Goal: Information Seeking & Learning: Check status

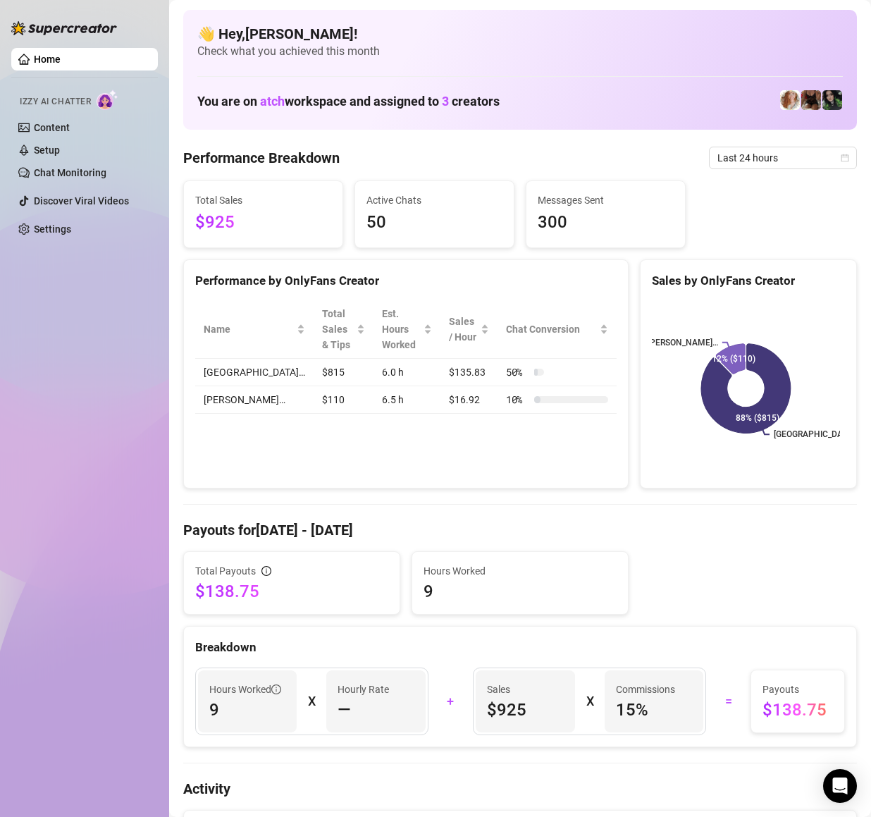
drag, startPoint x: 267, startPoint y: 230, endPoint x: 196, endPoint y: 235, distance: 71.3
click at [196, 235] on span "$925" at bounding box center [263, 222] width 136 height 27
click at [216, 223] on span "$925" at bounding box center [263, 222] width 136 height 27
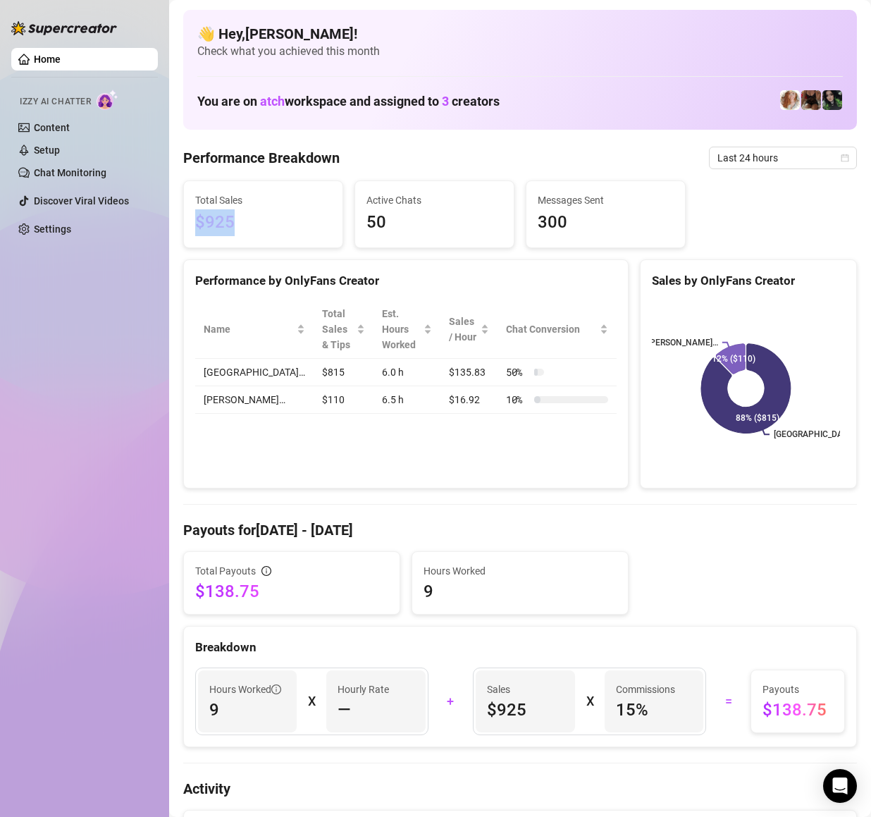
drag, startPoint x: 193, startPoint y: 226, endPoint x: 300, endPoint y: 240, distance: 108.0
click at [300, 240] on div "Total Sales $925" at bounding box center [263, 214] width 159 height 66
drag, startPoint x: 211, startPoint y: 227, endPoint x: 205, endPoint y: 234, distance: 9.5
click at [221, 222] on span "$925" at bounding box center [263, 222] width 136 height 27
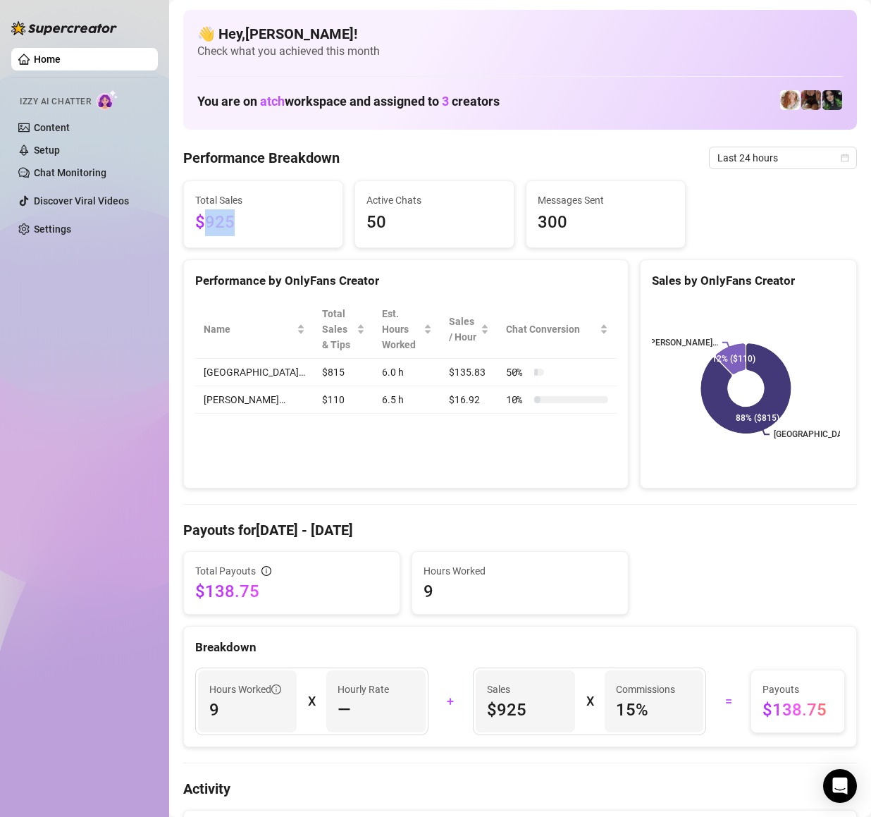
click at [221, 222] on span "$925" at bounding box center [263, 222] width 136 height 27
click at [268, 235] on span "$925" at bounding box center [263, 222] width 136 height 27
drag, startPoint x: 355, startPoint y: 224, endPoint x: 416, endPoint y: 238, distance: 62.2
click at [373, 226] on div "Active Chats 50" at bounding box center [434, 214] width 159 height 66
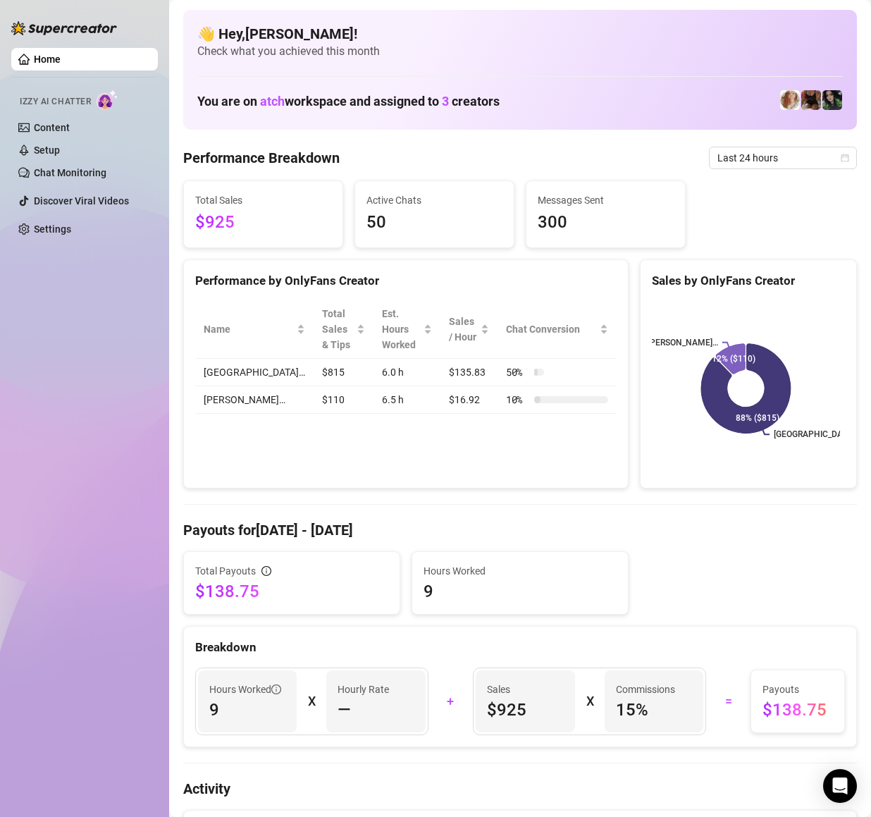
click at [417, 238] on div "Active Chats 50" at bounding box center [434, 214] width 159 height 66
drag, startPoint x: 356, startPoint y: 226, endPoint x: 381, endPoint y: 225, distance: 24.7
click at [381, 225] on div "Active Chats 50" at bounding box center [434, 214] width 159 height 66
click at [366, 227] on span "50" at bounding box center [434, 222] width 136 height 27
click at [577, 221] on span "300" at bounding box center [606, 222] width 136 height 27
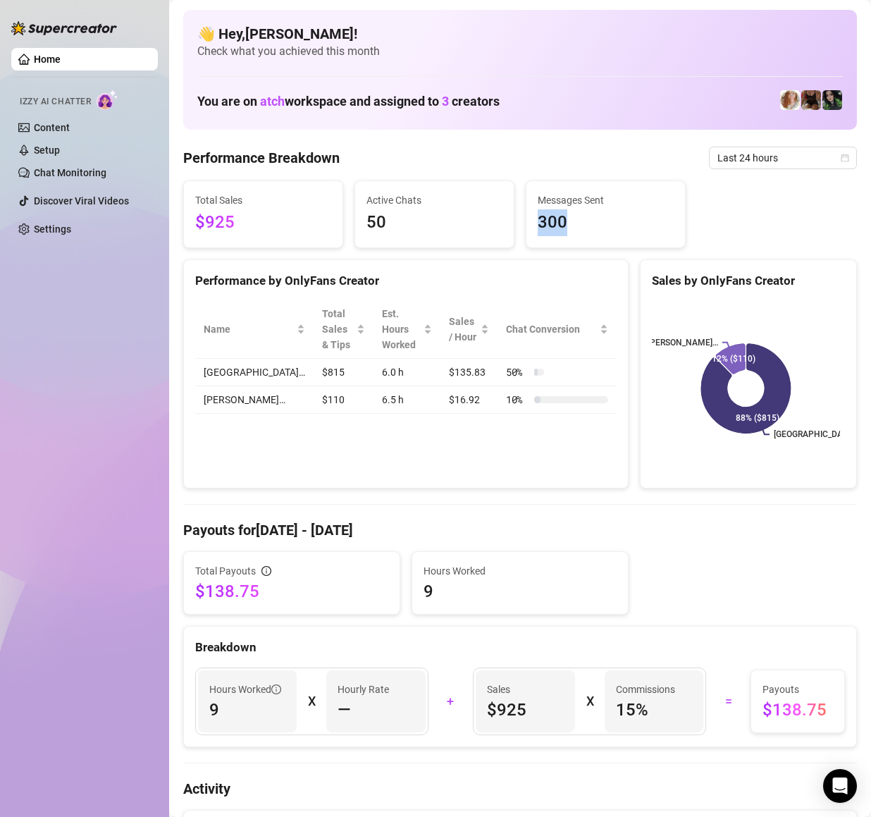
drag, startPoint x: 527, startPoint y: 223, endPoint x: 594, endPoint y: 225, distance: 67.0
click at [594, 225] on div "Messages Sent 300" at bounding box center [605, 214] width 159 height 66
click at [594, 225] on span "300" at bounding box center [606, 222] width 136 height 27
click at [534, 369] on div at bounding box center [539, 372] width 11 height 7
click at [533, 613] on div "Hours Worked 9" at bounding box center [520, 583] width 216 height 62
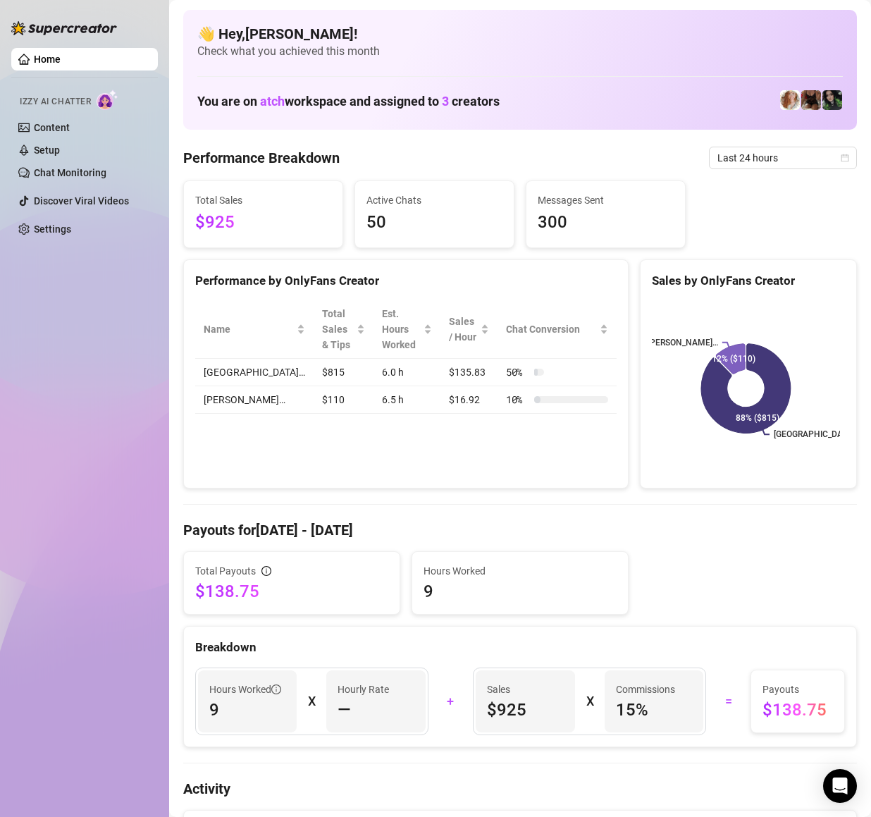
click at [124, 474] on div "Home Izzy AI Chatter Content Setup Chat Monitoring Discover Viral Videos Settin…" at bounding box center [84, 402] width 147 height 804
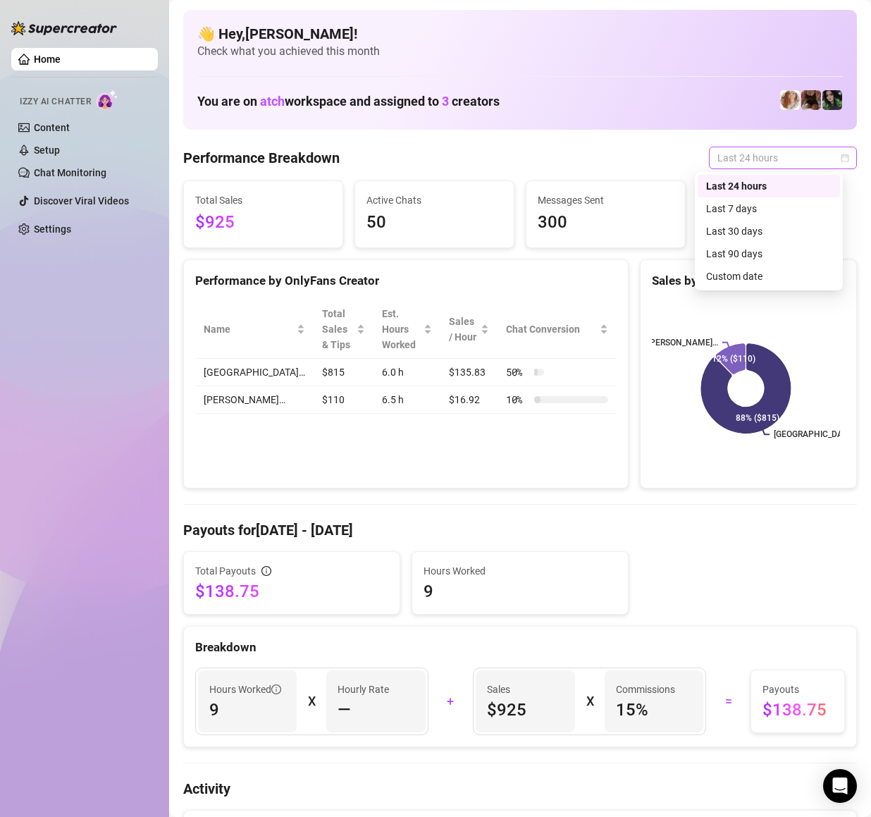
click at [765, 162] on span "Last 24 hours" at bounding box center [782, 157] width 131 height 21
click at [753, 260] on div "Last 90 days" at bounding box center [768, 254] width 125 height 16
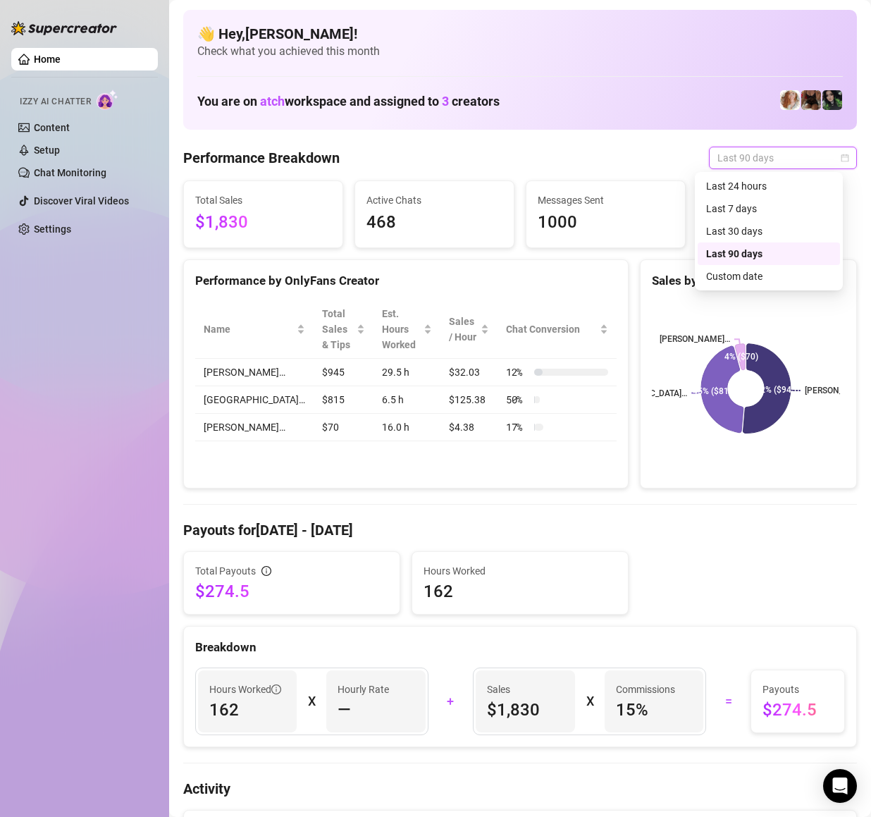
click at [742, 161] on span "Last 90 days" at bounding box center [782, 157] width 131 height 21
click at [720, 192] on div "Last 24 hours" at bounding box center [768, 186] width 125 height 16
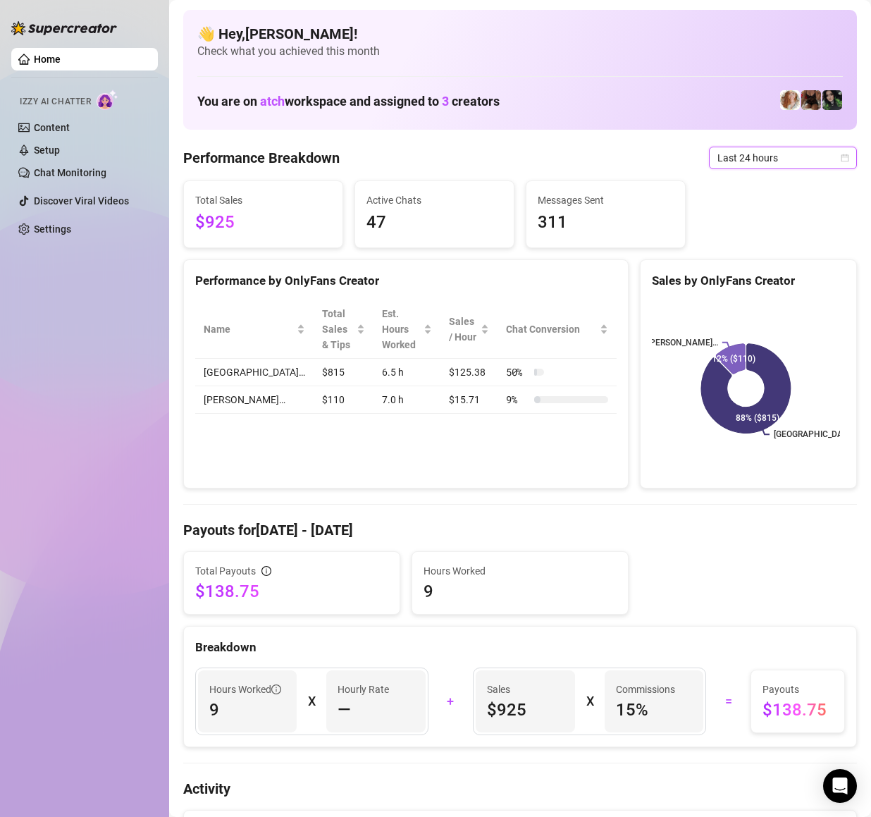
click at [502, 278] on div "Performance by OnlyFans Creator" at bounding box center [405, 280] width 421 height 19
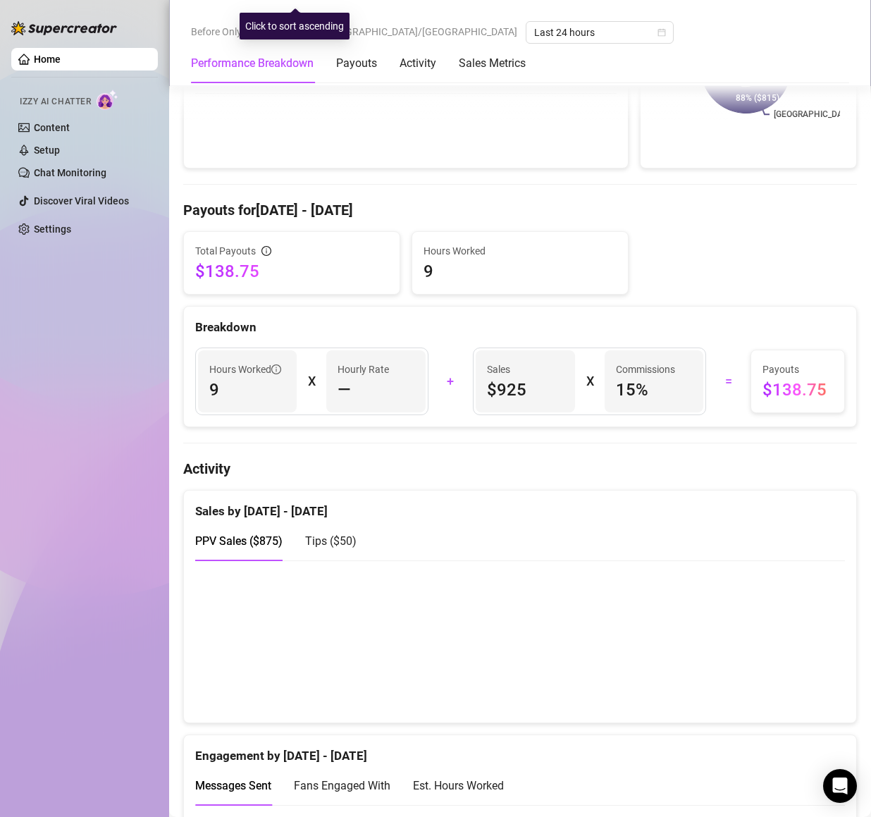
scroll to position [338, 0]
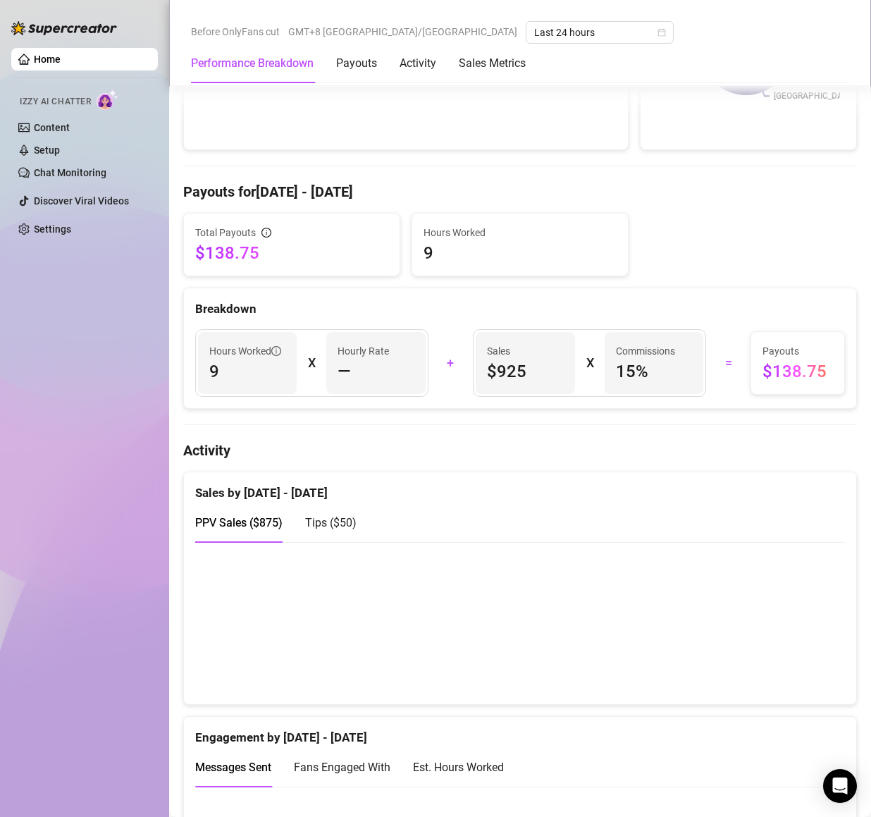
click at [369, 406] on div "Hours Worked 9 X Hourly Rate — + Sales $925 X Commissions 15 % = Payouts $138.75" at bounding box center [520, 363] width 672 height 90
click at [382, 619] on canvas at bounding box center [512, 622] width 634 height 140
click at [386, 603] on canvas at bounding box center [512, 622] width 634 height 140
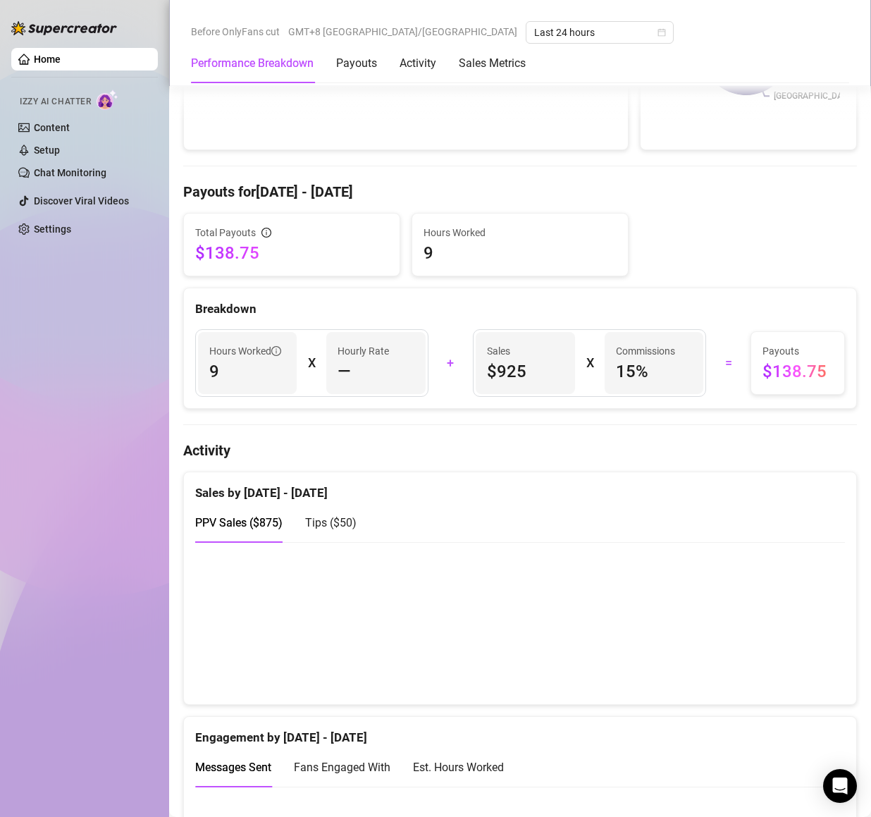
click at [692, 590] on canvas at bounding box center [512, 622] width 634 height 140
click at [688, 579] on canvas at bounding box center [512, 622] width 634 height 140
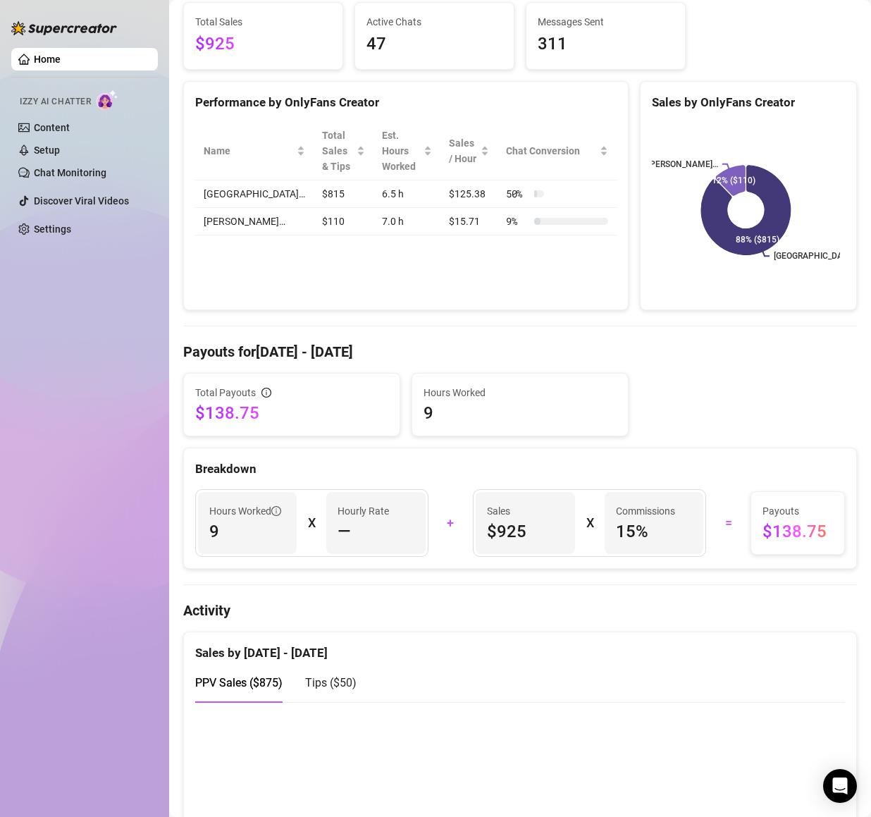
scroll to position [0, 0]
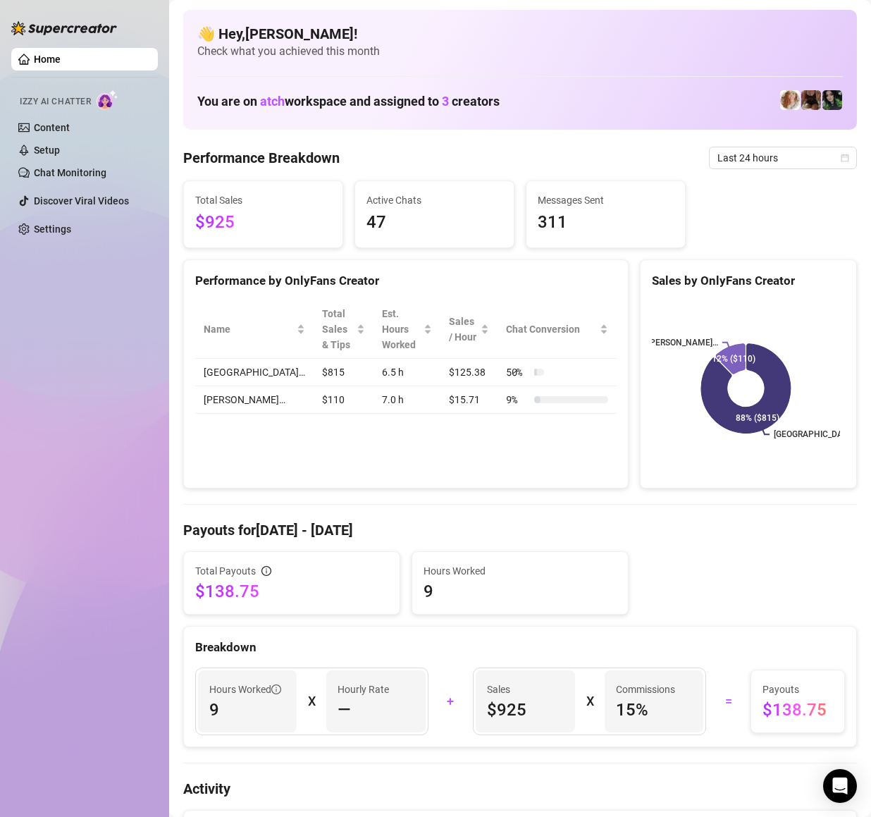
click at [765, 155] on span "Last 24 hours" at bounding box center [782, 157] width 131 height 21
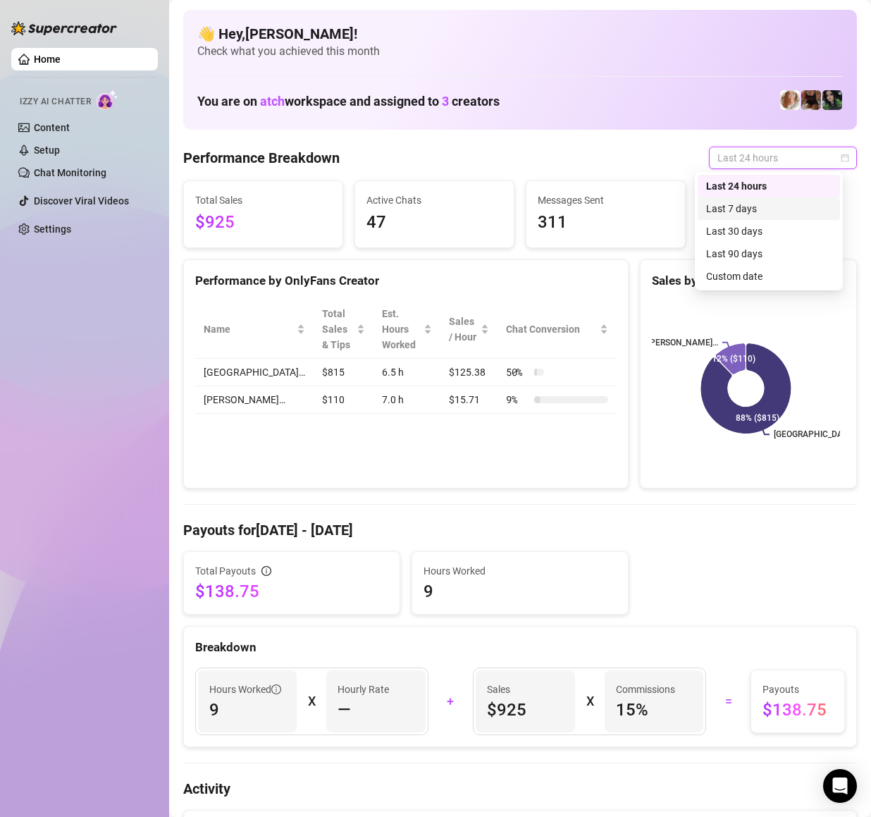
click at [779, 213] on div "Last 7 days" at bounding box center [768, 209] width 125 height 16
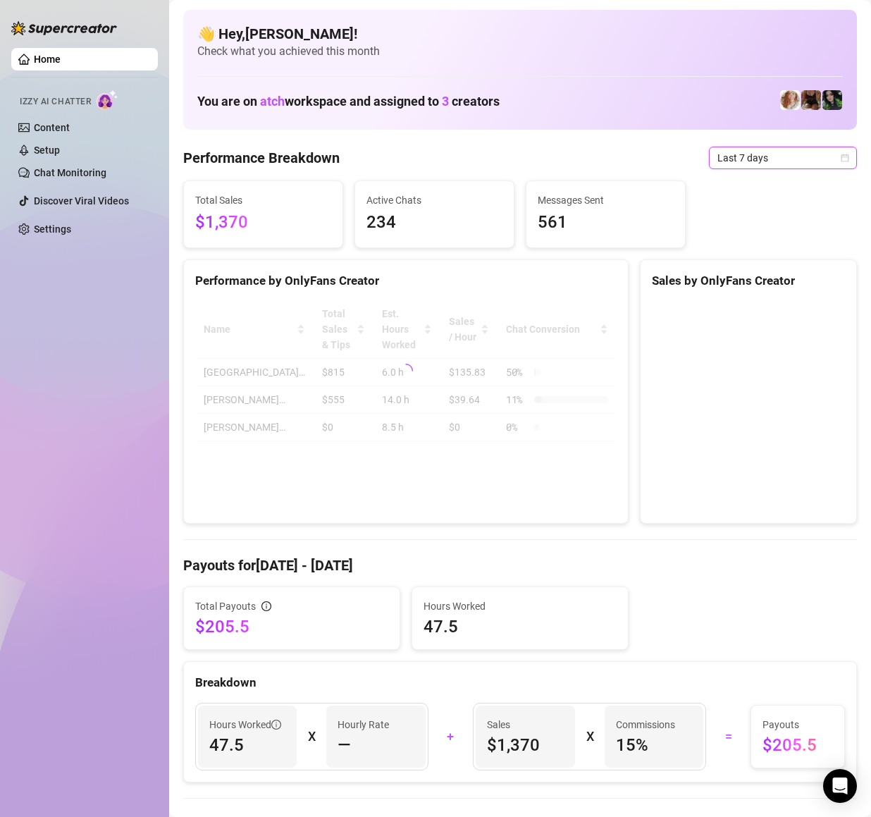
click at [772, 185] on div "Total Sales $1,370 Active Chats 234 Messages Sent 561" at bounding box center [520, 214] width 685 height 68
click at [768, 152] on span "Last 7 days" at bounding box center [782, 157] width 131 height 21
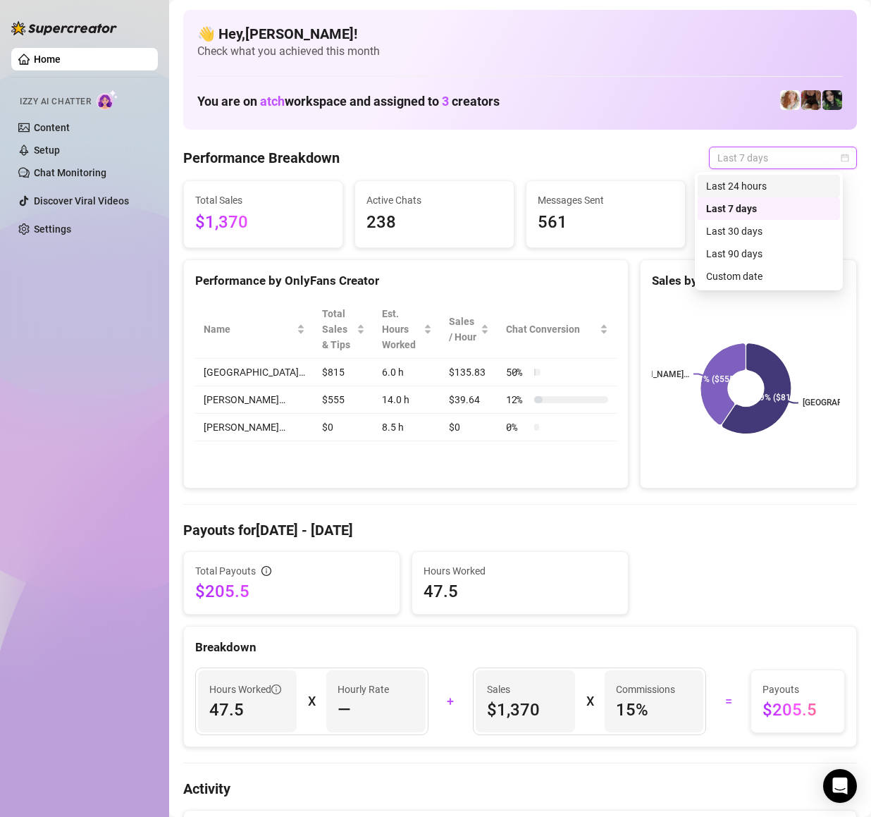
click at [779, 188] on div "Last 24 hours" at bounding box center [768, 186] width 125 height 16
